Goal: Information Seeking & Learning: Learn about a topic

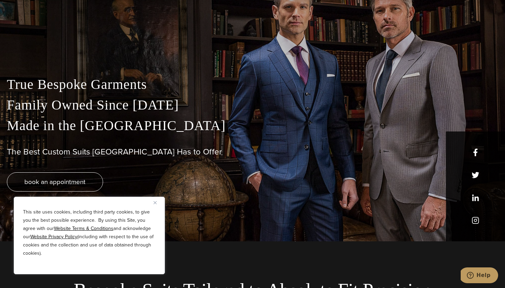
scroll to position [50, 0]
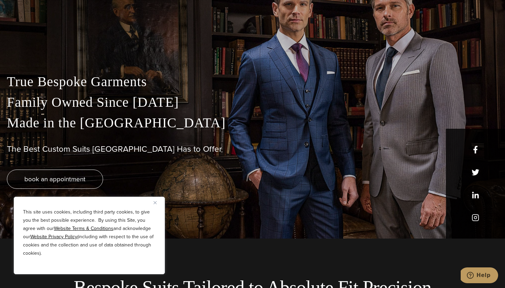
click at [156, 203] on img "Close" at bounding box center [155, 202] width 3 height 3
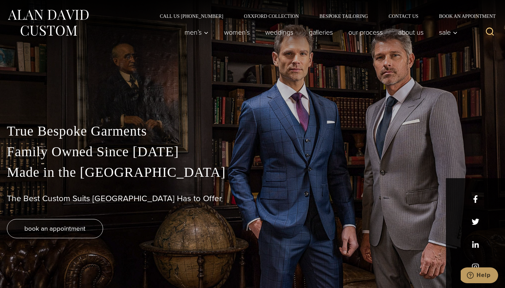
scroll to position [0, 0]
click at [362, 32] on link "Our Process" at bounding box center [366, 32] width 50 height 14
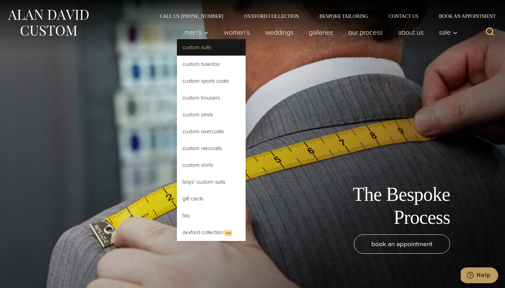
click at [194, 45] on link "Custom Suits" at bounding box center [211, 47] width 69 height 17
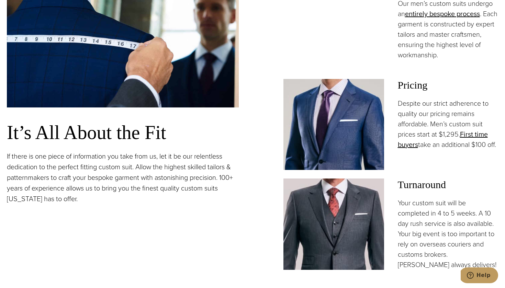
scroll to position [545, 0]
